Goal: Find specific page/section: Find specific page/section

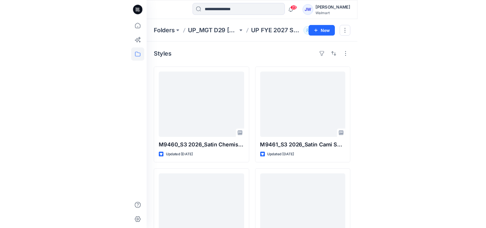
scroll to position [179, 0]
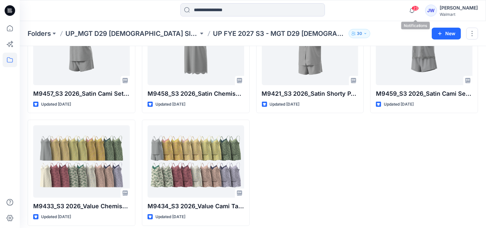
click at [253, 8] on span "23" at bounding box center [415, 8] width 7 height 5
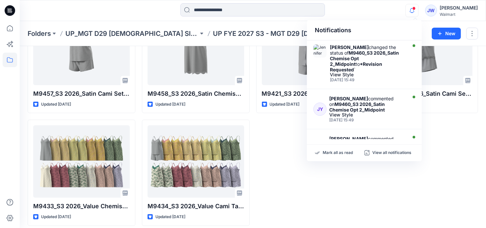
click at [253, 140] on div "M9430_S3 2026_Satin Tee & Short Set _Midpoint Updated 4 days ago M9459_S3 2026_…" at bounding box center [424, 60] width 108 height 331
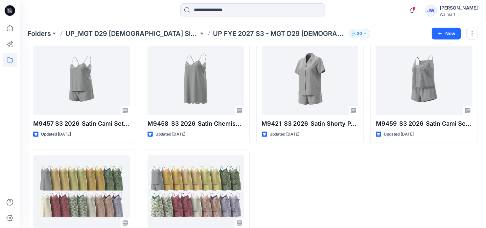
scroll to position [184, 0]
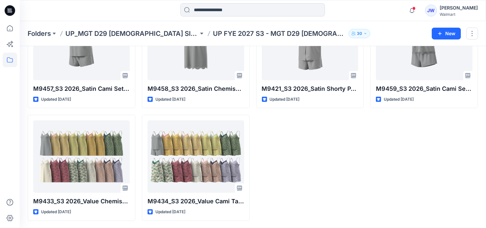
click at [320, 132] on div "M9425_S3 2026_Satin Chemise Opt 3_Midpoint Updated [DATE] M9421_S3 2026_Satin S…" at bounding box center [310, 55] width 108 height 331
click at [307, 146] on div "M9425_S3 2026_Satin Chemise Opt 3_Midpoint Updated [DATE] M9421_S3 2026_Satin S…" at bounding box center [310, 55] width 108 height 331
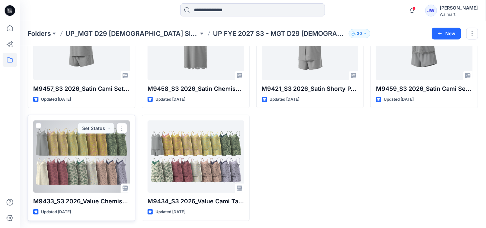
click at [88, 159] on div at bounding box center [81, 156] width 97 height 72
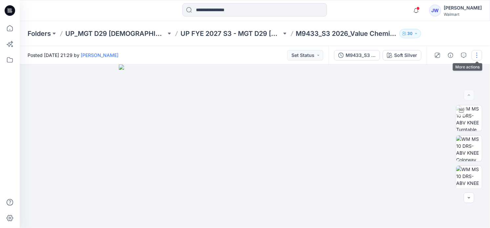
click at [479, 57] on button "button" at bounding box center [477, 55] width 11 height 11
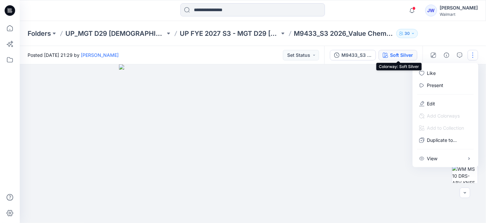
click at [388, 56] on icon "button" at bounding box center [385, 55] width 5 height 5
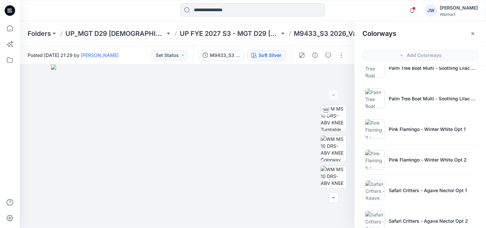
scroll to position [550, 0]
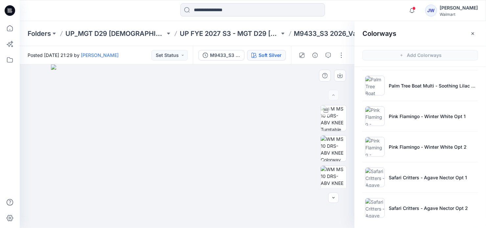
click at [56, 98] on img at bounding box center [187, 145] width 272 height 163
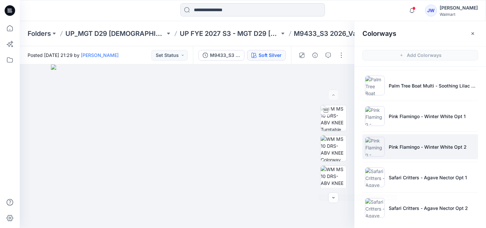
scroll to position [2, 0]
